Goal: Information Seeking & Learning: Learn about a topic

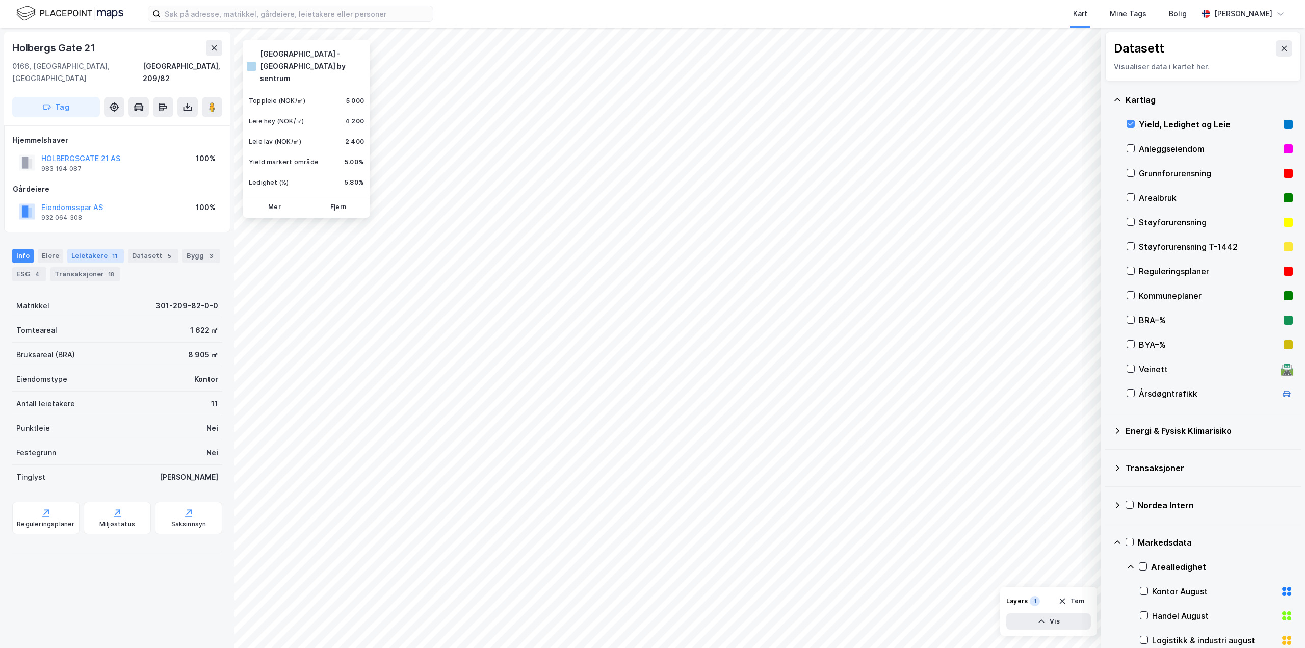
click at [90, 249] on div "Leietakere 11" at bounding box center [95, 256] width 57 height 14
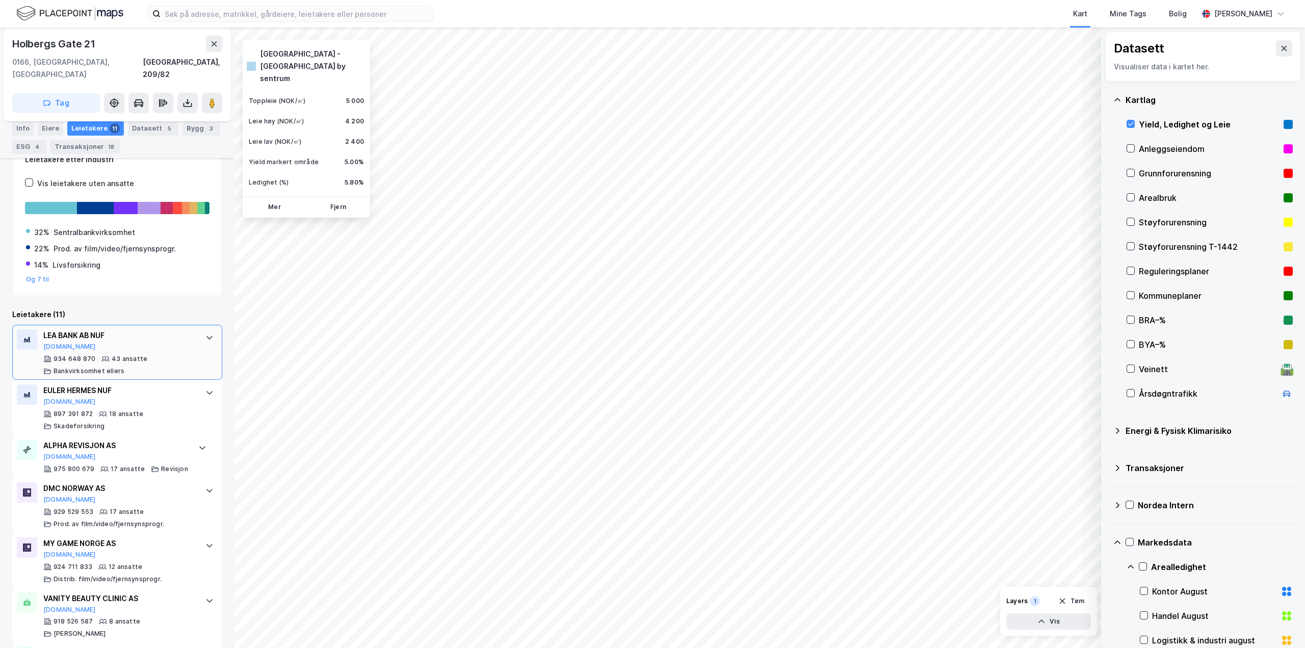
scroll to position [255, 0]
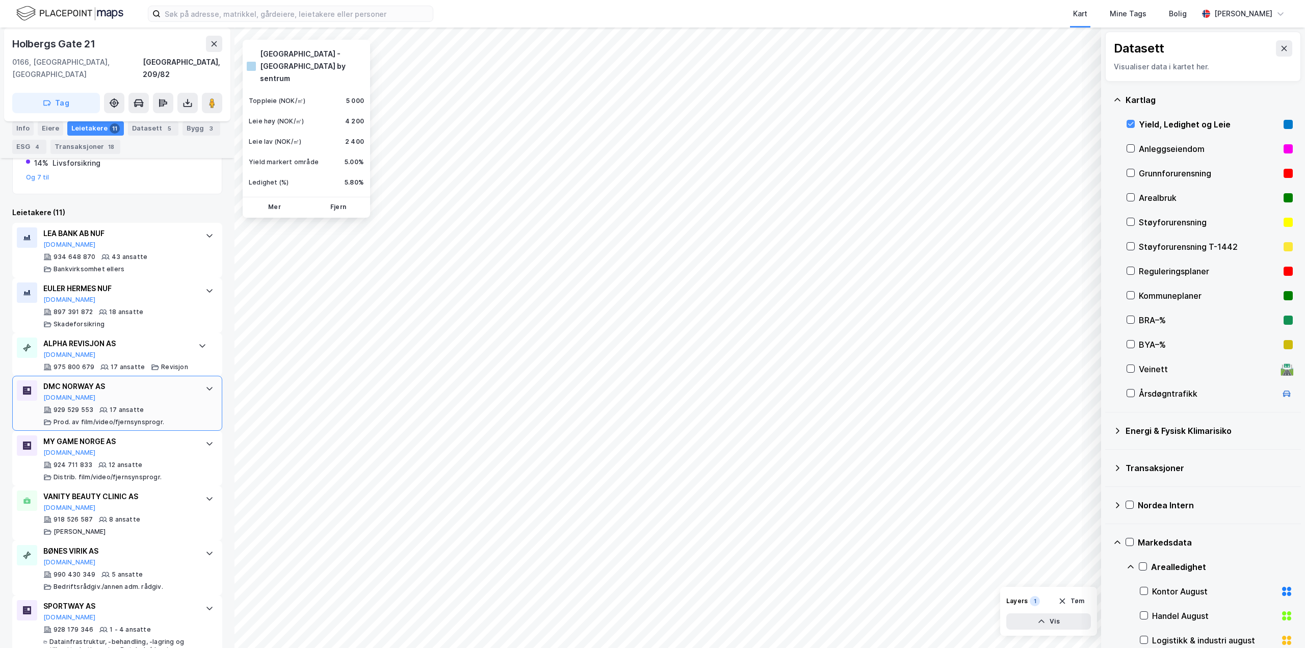
click at [130, 381] on div "DMC NORWAY AS [DOMAIN_NAME]" at bounding box center [119, 390] width 152 height 21
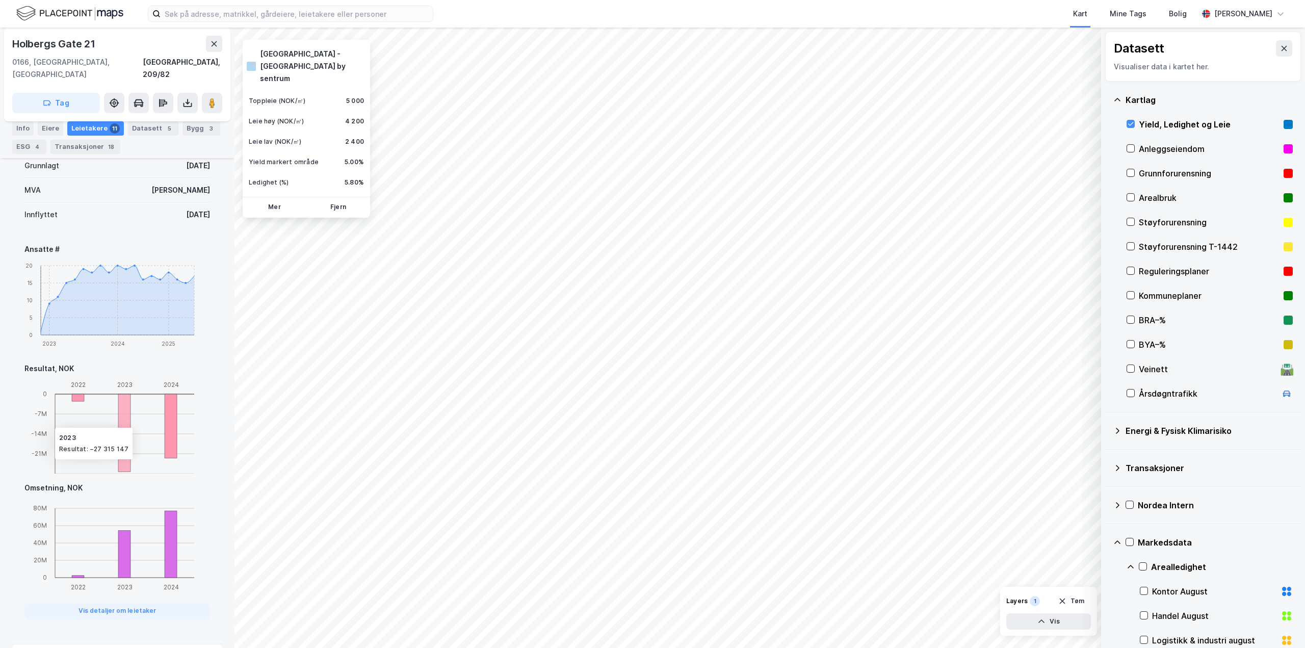
scroll to position [765, 0]
